Goal: Transaction & Acquisition: Purchase product/service

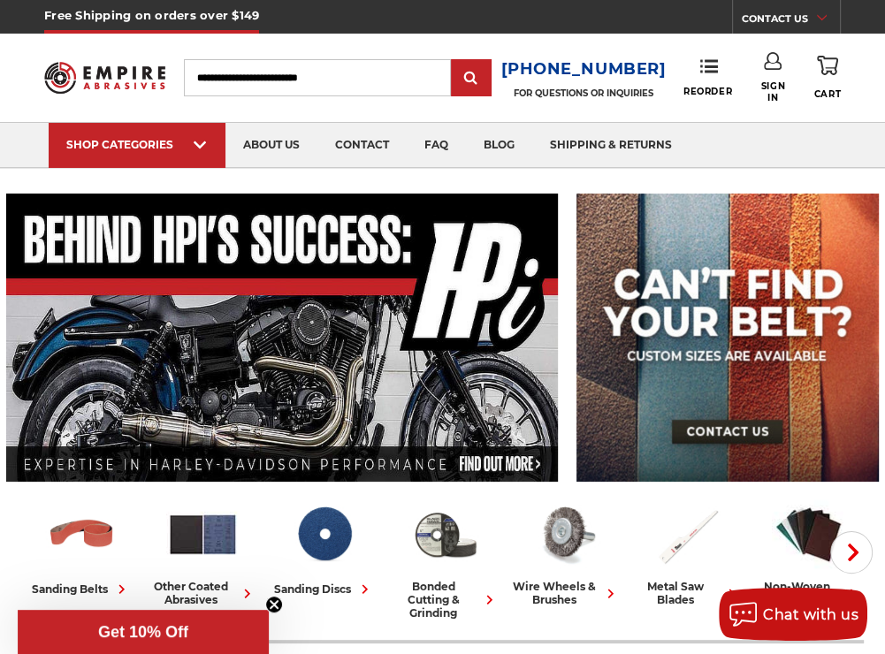
scroll to position [177, 0]
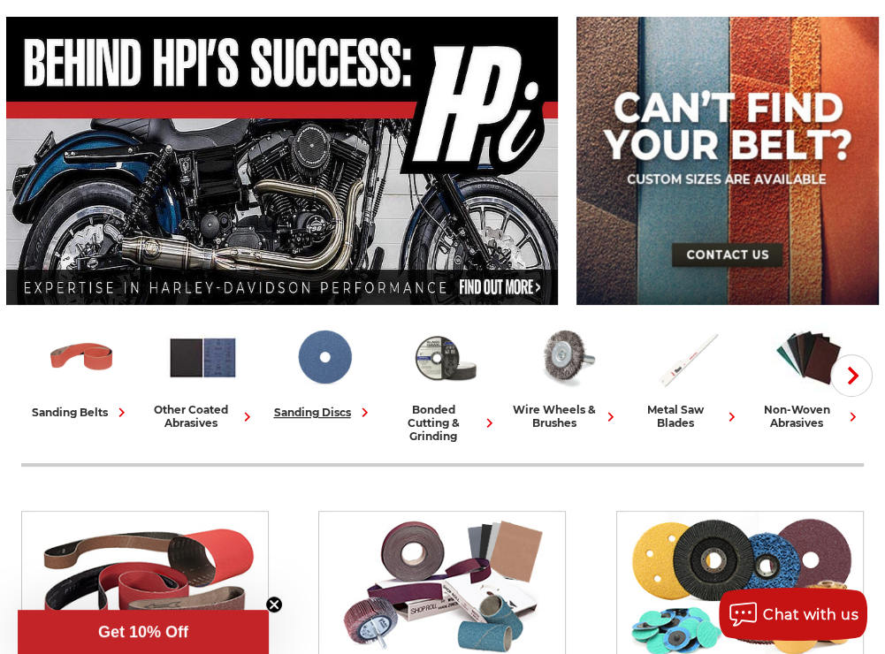
click at [330, 366] on img at bounding box center [323, 357] width 73 height 73
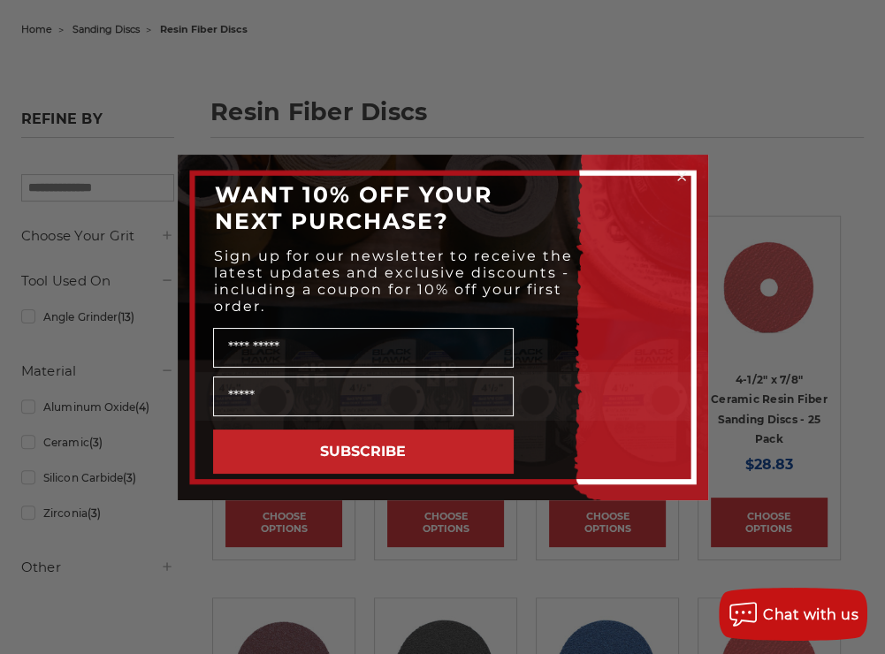
scroll to position [354, 0]
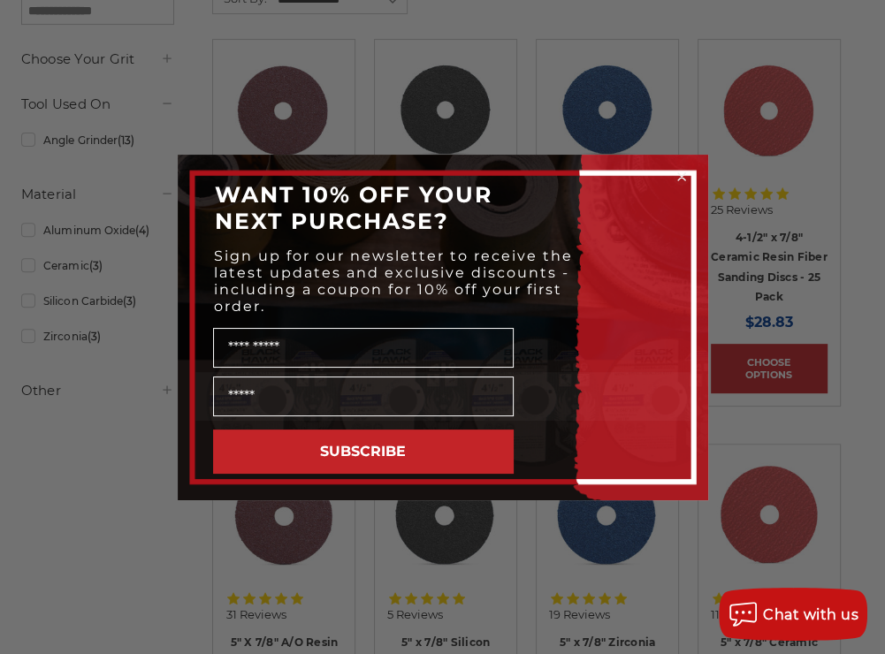
click at [686, 178] on circle "Close dialog" at bounding box center [681, 176] width 17 height 17
